Goal: Information Seeking & Learning: Find specific fact

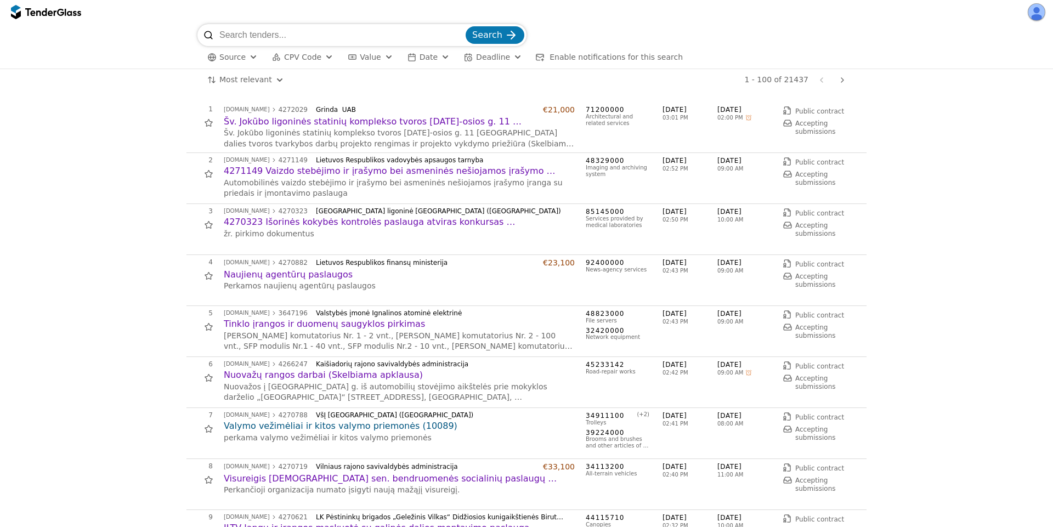
click at [288, 32] on input "search" at bounding box center [341, 35] width 244 height 22
type input "otorinolaring"
click at [465, 26] on button "Search" at bounding box center [494, 35] width 59 height 18
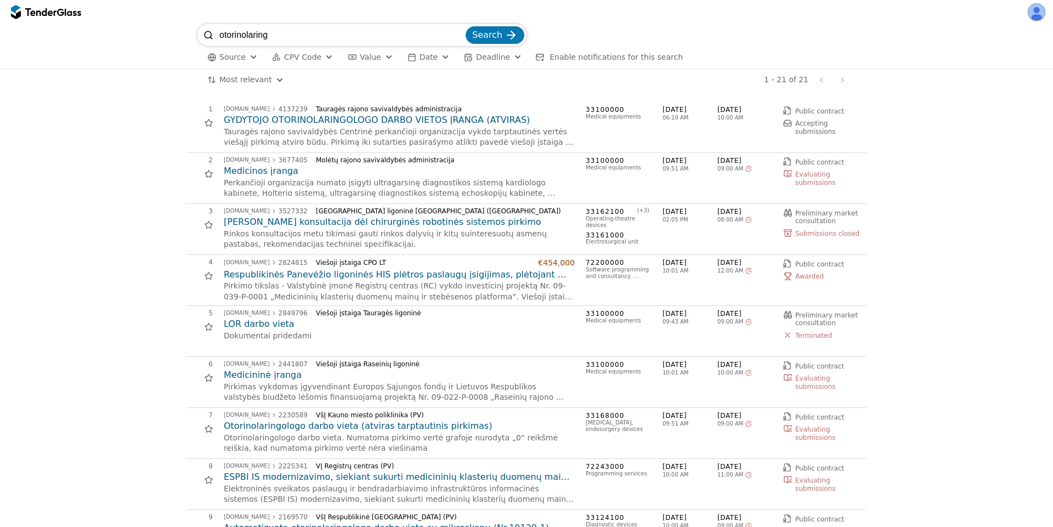
drag, startPoint x: 288, startPoint y: 42, endPoint x: 163, endPoint y: 16, distance: 127.7
click at [164, 16] on div "otorinolaring Search Source CPV Code Type Buyer Value Date Deadline Enable noti…" at bounding box center [526, 263] width 1053 height 527
type input "medicin"
click at [465, 26] on button "Search" at bounding box center [494, 35] width 59 height 18
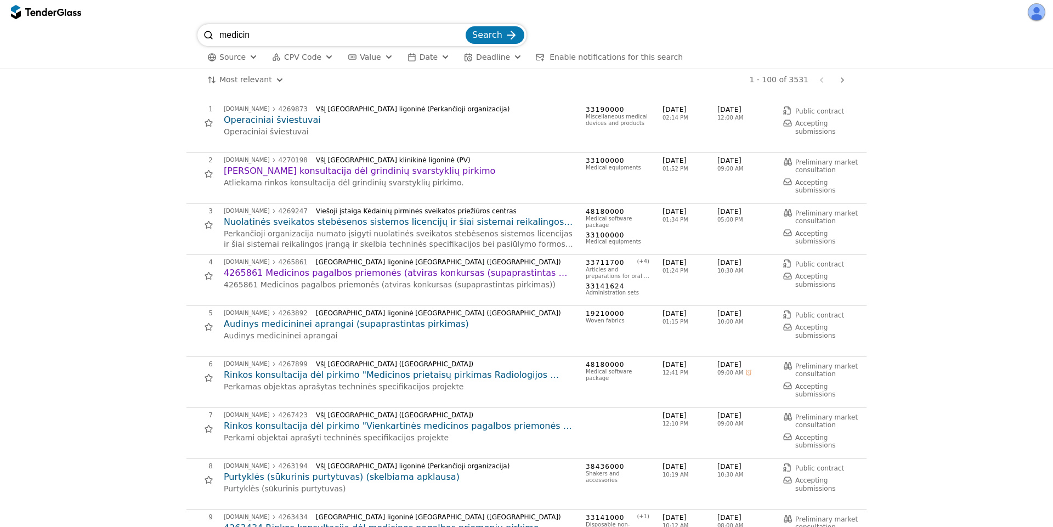
drag, startPoint x: 288, startPoint y: 38, endPoint x: 196, endPoint y: 19, distance: 94.2
click at [196, 19] on div "medicin Search Source CPV Code Type Buyer Value Date Deadline Enable notificati…" at bounding box center [526, 263] width 1053 height 527
type input "lor"
click at [465, 26] on button "Search" at bounding box center [494, 35] width 59 height 18
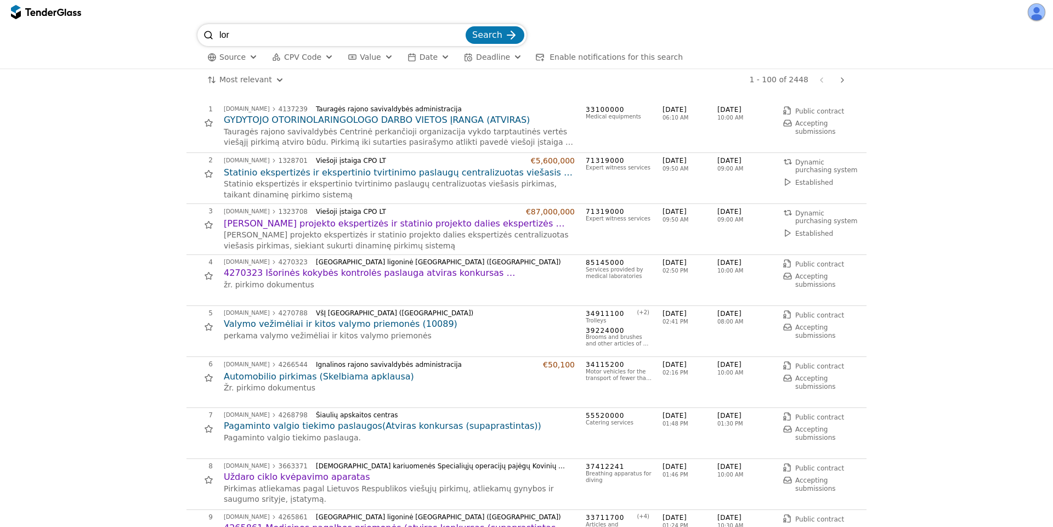
click at [463, 33] on input "lor" at bounding box center [341, 35] width 244 height 22
click at [487, 36] on span "Search" at bounding box center [487, 35] width 30 height 10
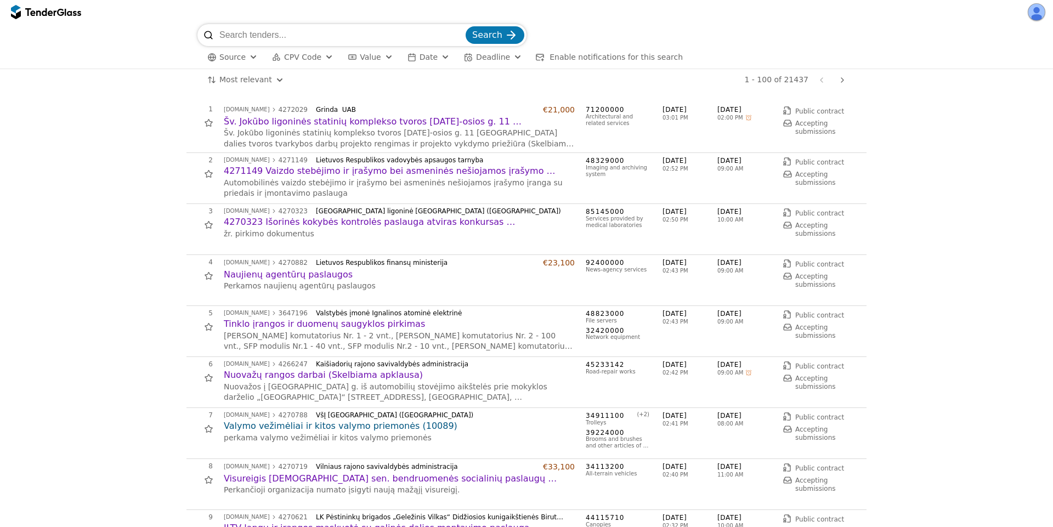
click at [293, 32] on input "search" at bounding box center [341, 35] width 244 height 22
type input "4272029"
click at [465, 26] on button "Search" at bounding box center [494, 35] width 59 height 18
